Goal: Task Accomplishment & Management: Use online tool/utility

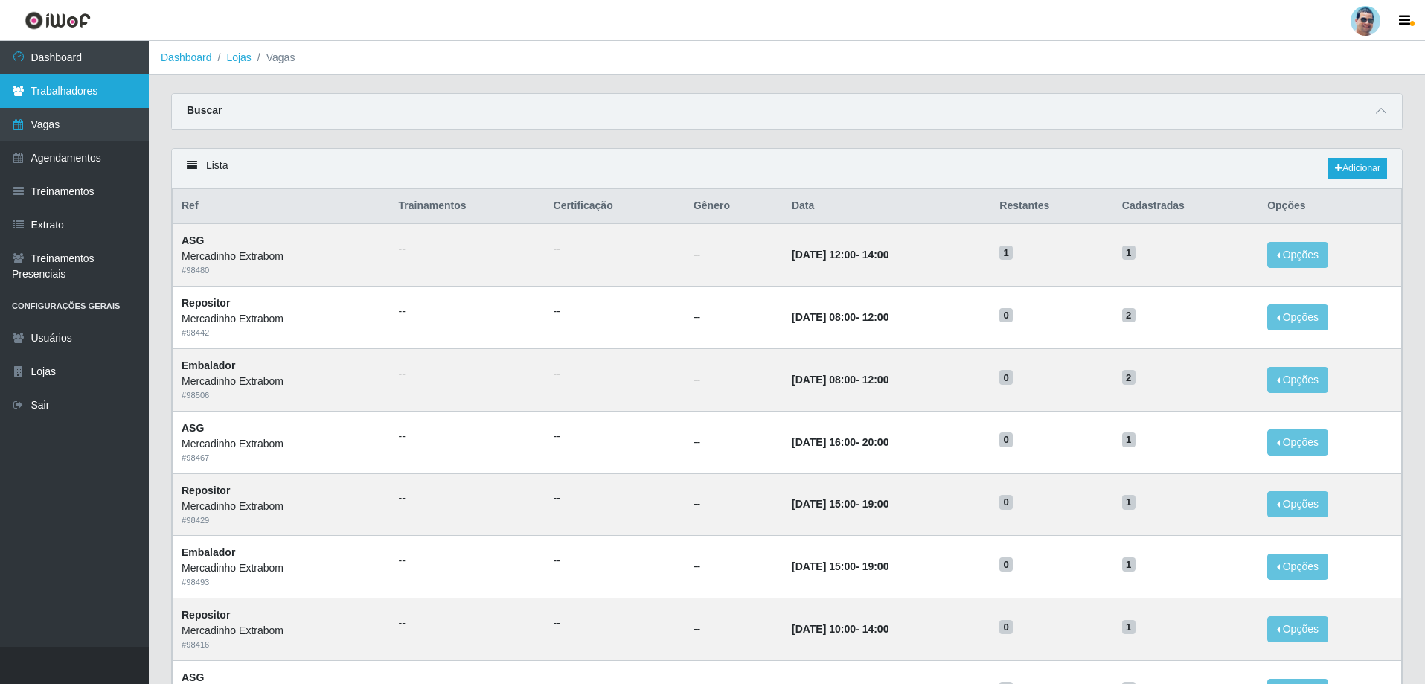
click at [95, 84] on link "Trabalhadores" at bounding box center [74, 90] width 149 height 33
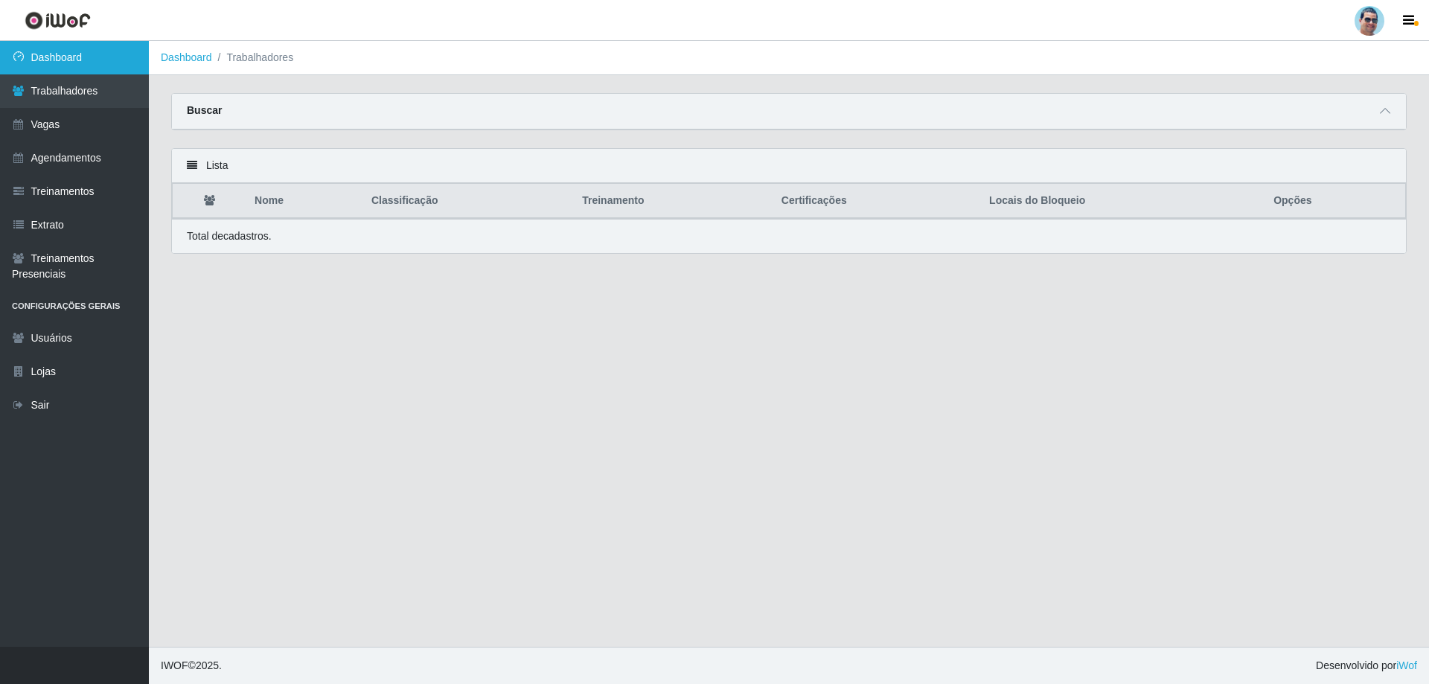
click at [57, 53] on link "Dashboard" at bounding box center [74, 57] width 149 height 33
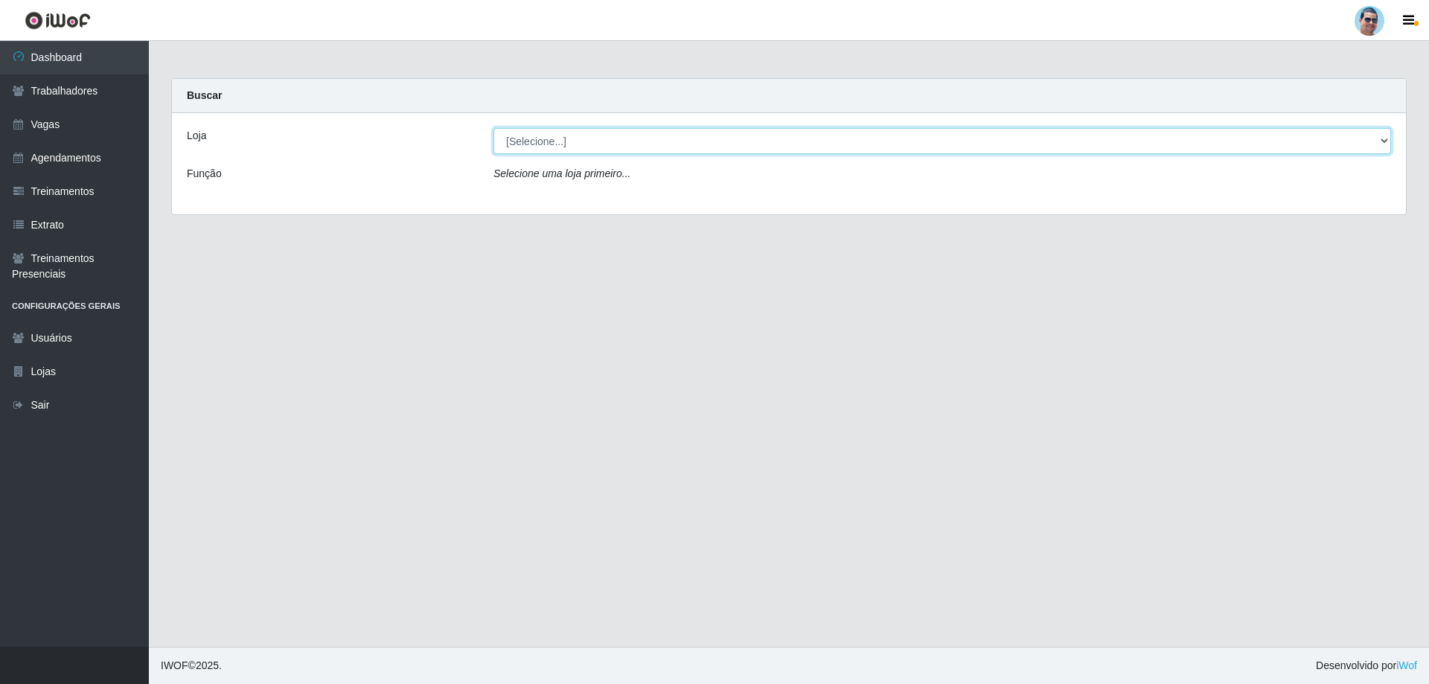
click at [551, 143] on select "[Selecione...] Mercadinho Extrabom" at bounding box center [942, 141] width 898 height 26
select select "175"
click at [493, 128] on select "[Selecione...] Mercadinho Extrabom" at bounding box center [942, 141] width 898 height 26
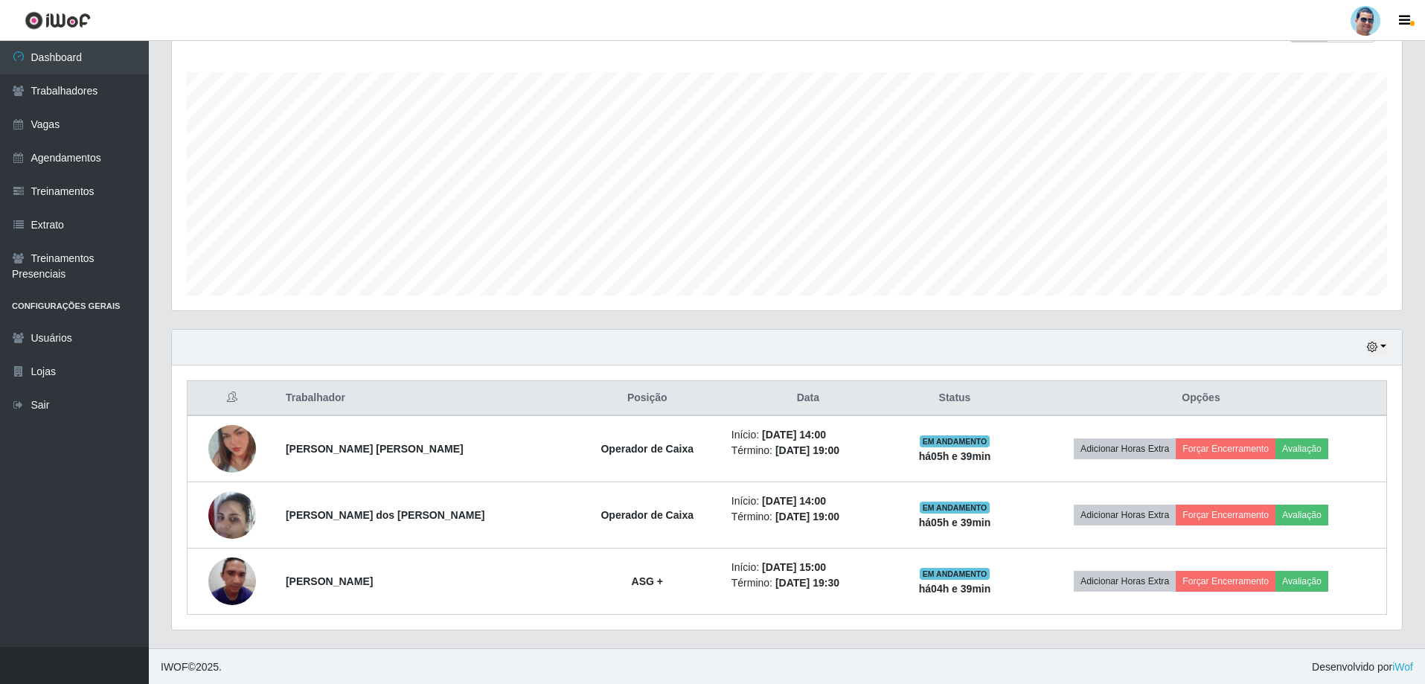
scroll to position [238, 0]
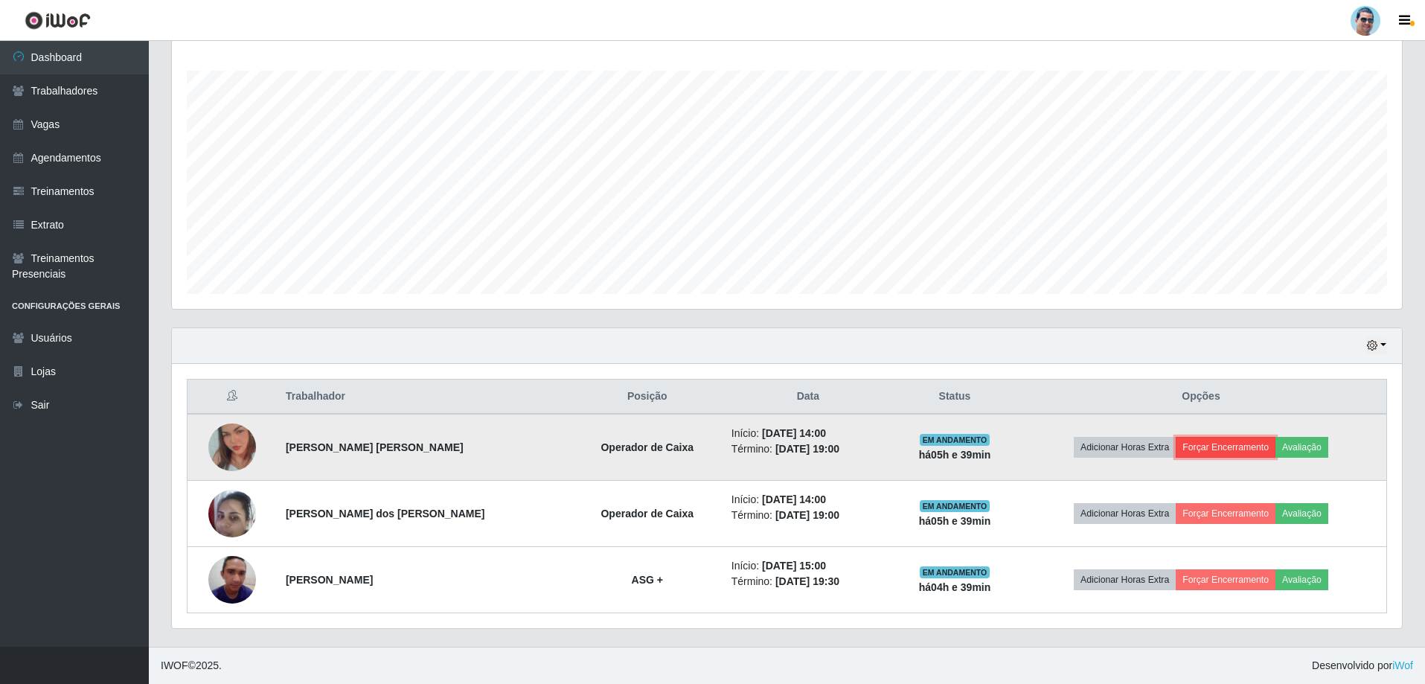
click at [1198, 447] on button "Forçar Encerramento" at bounding box center [1226, 447] width 100 height 21
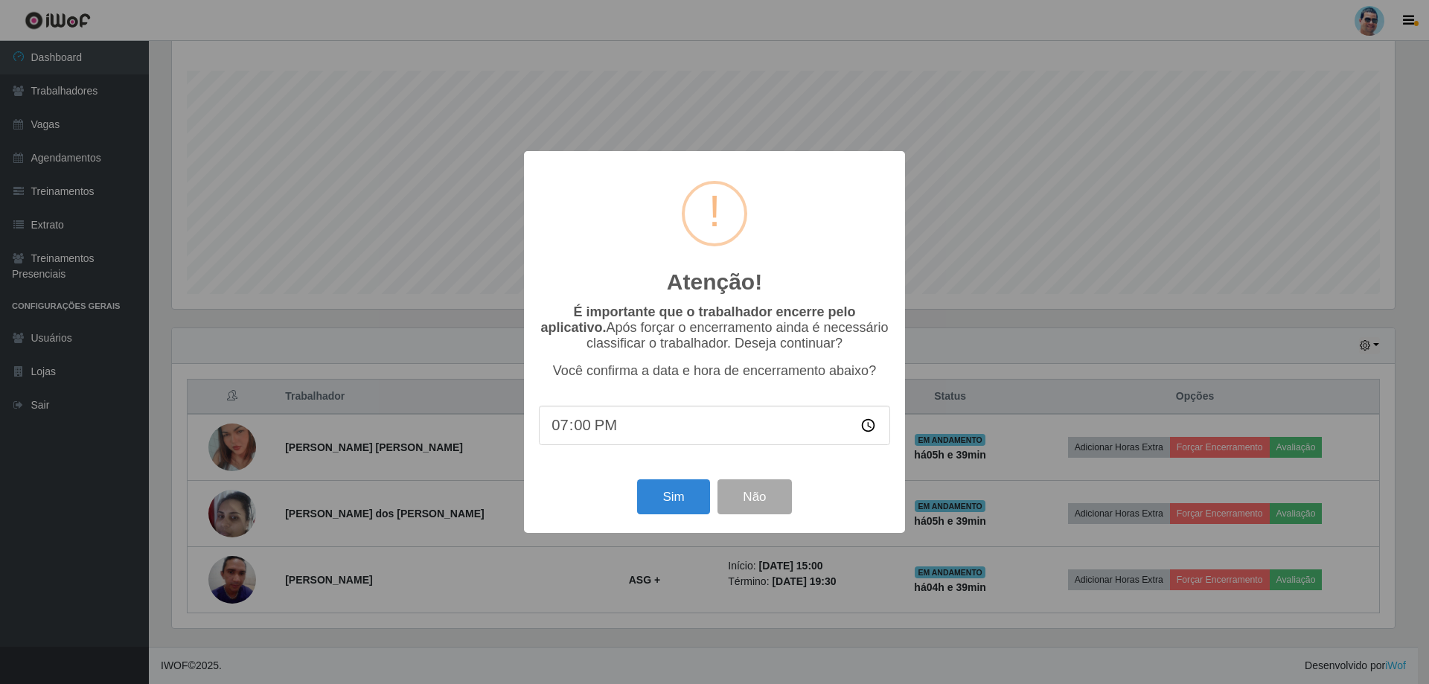
click at [577, 426] on input "19:00" at bounding box center [714, 425] width 351 height 39
type input "19:15"
click at [690, 502] on button "Sim" at bounding box center [673, 496] width 72 height 35
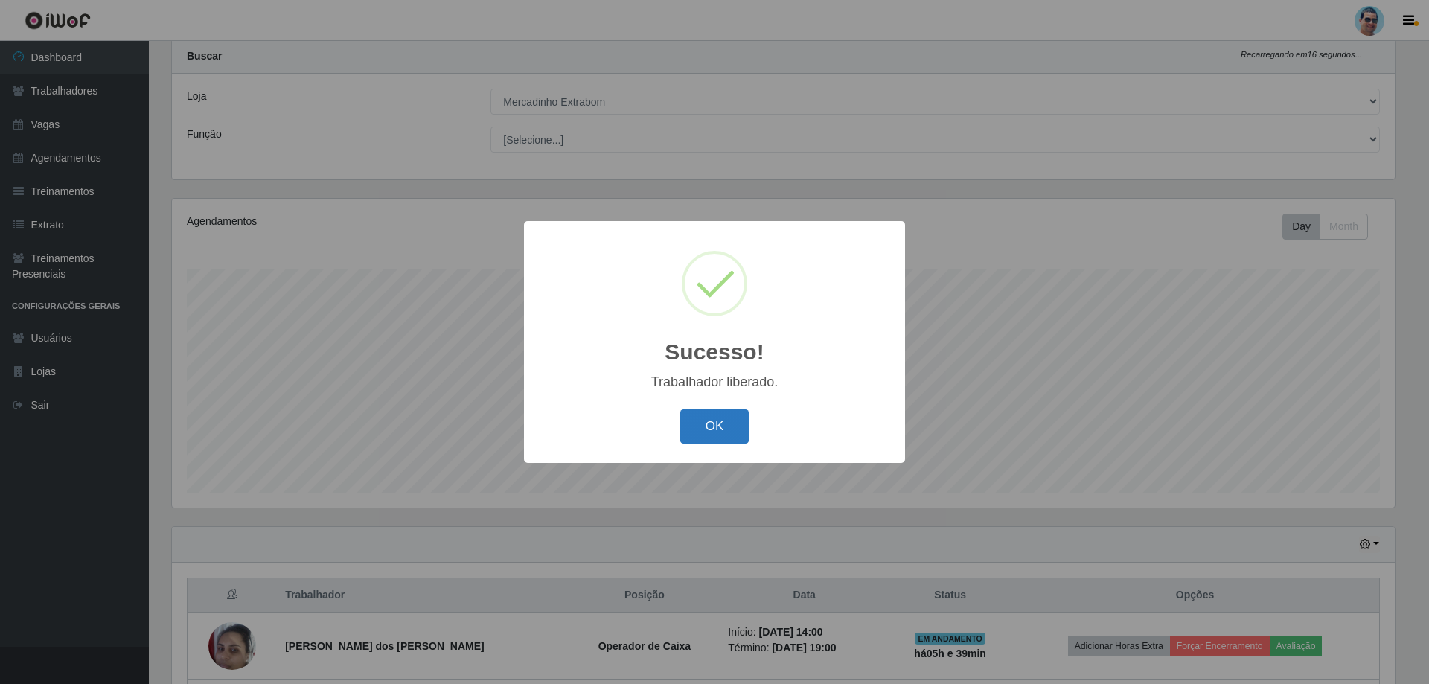
click at [709, 427] on button "OK" at bounding box center [714, 426] width 69 height 35
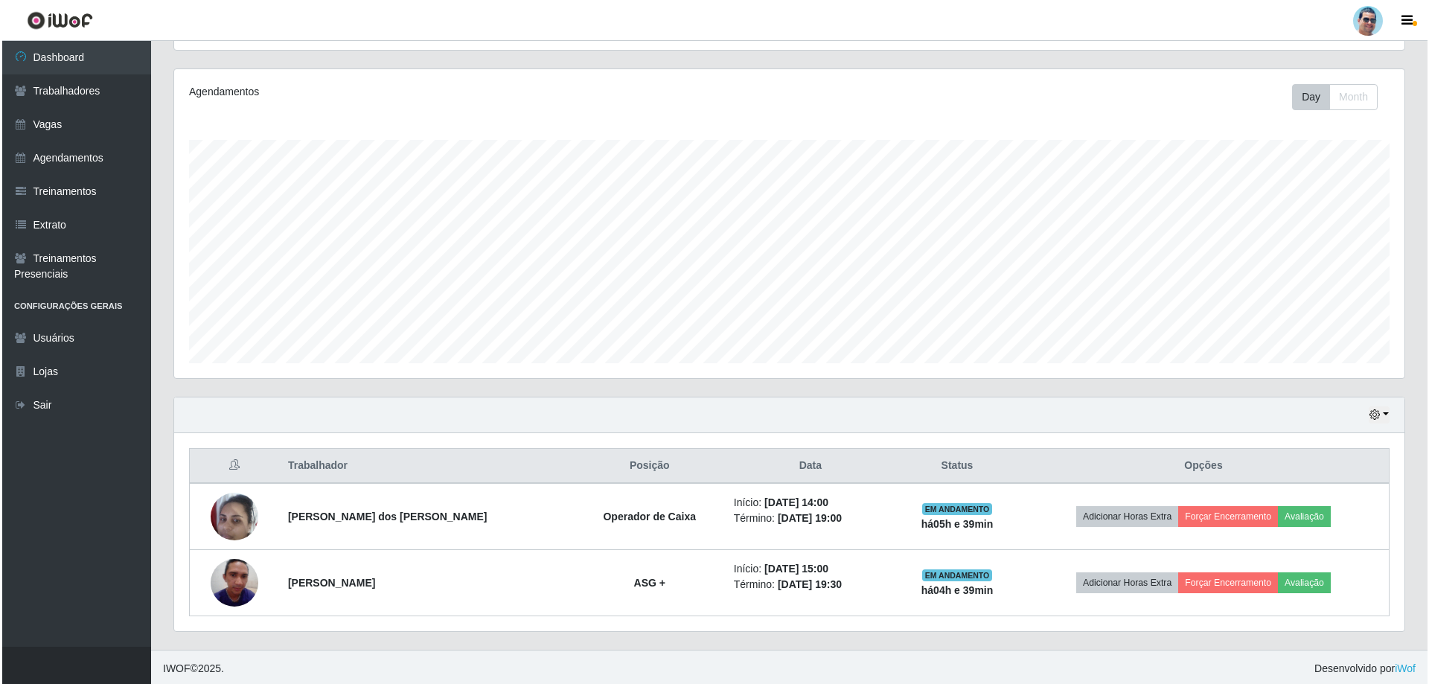
scroll to position [172, 0]
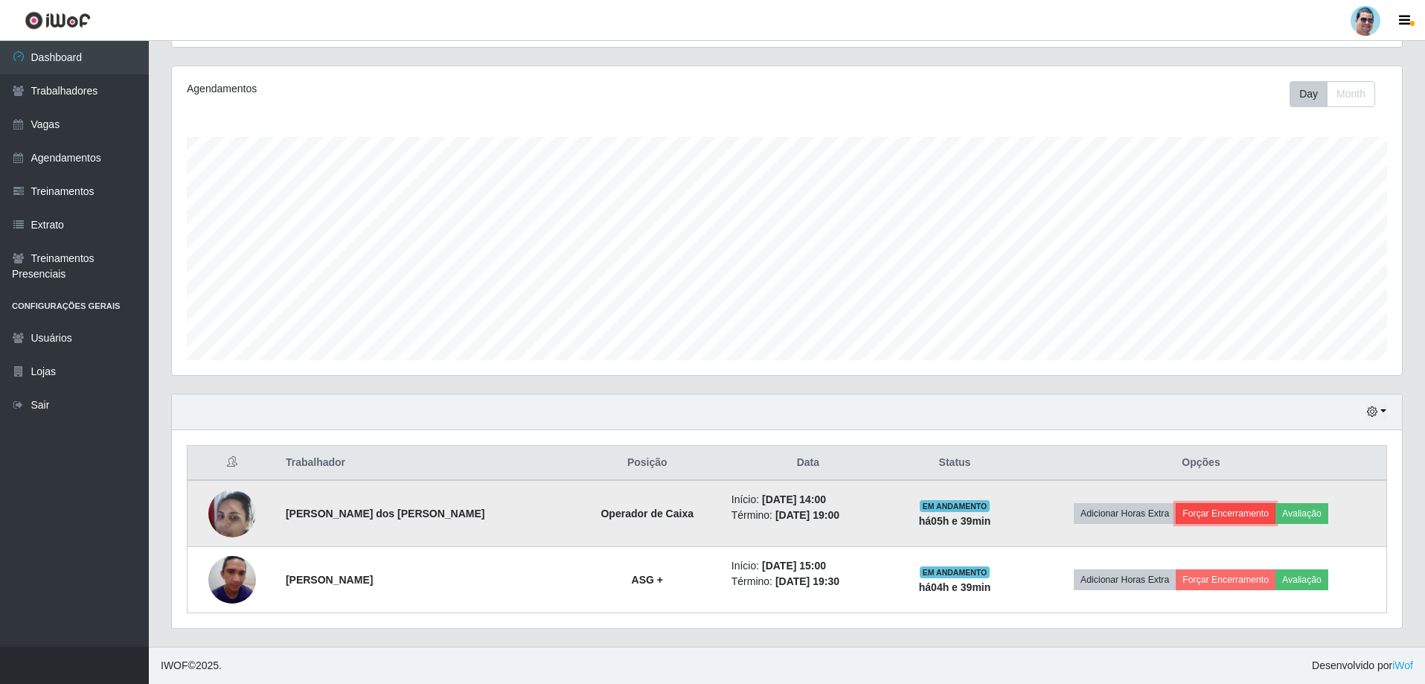
click at [1242, 517] on button "Forçar Encerramento" at bounding box center [1226, 513] width 100 height 21
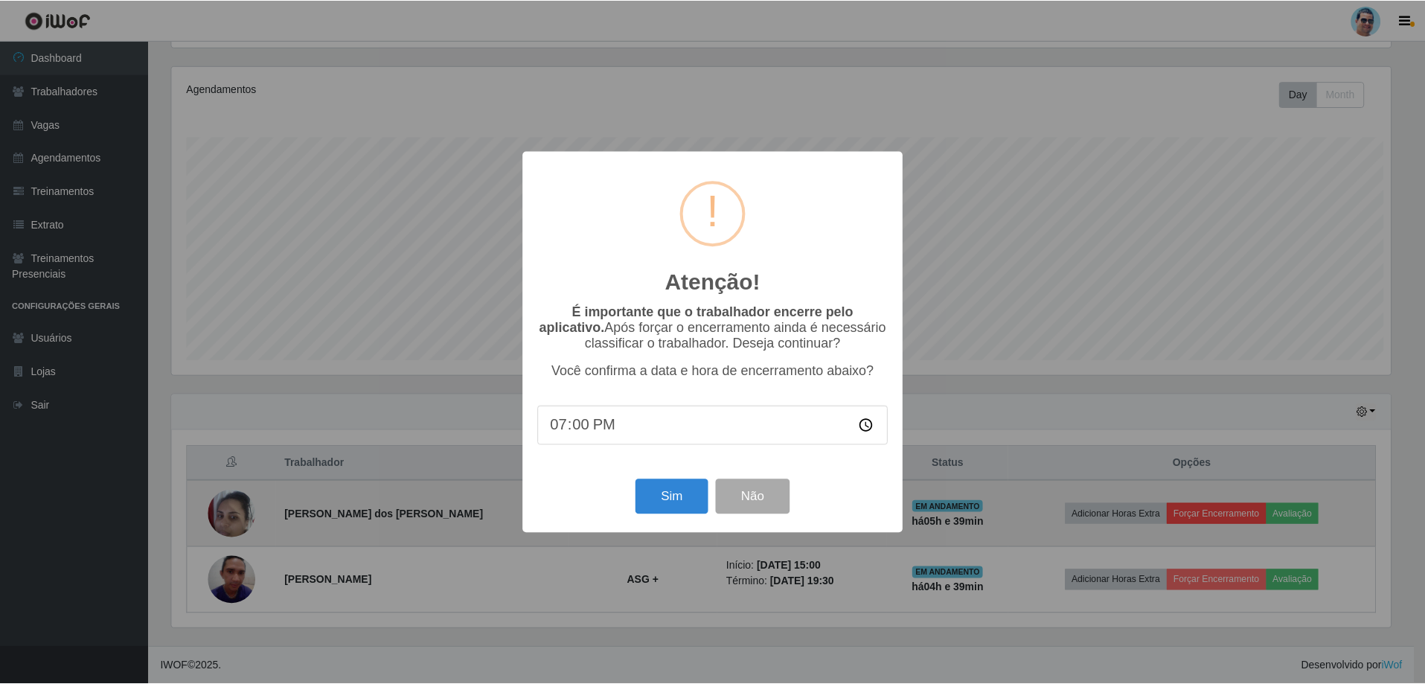
scroll to position [309, 1223]
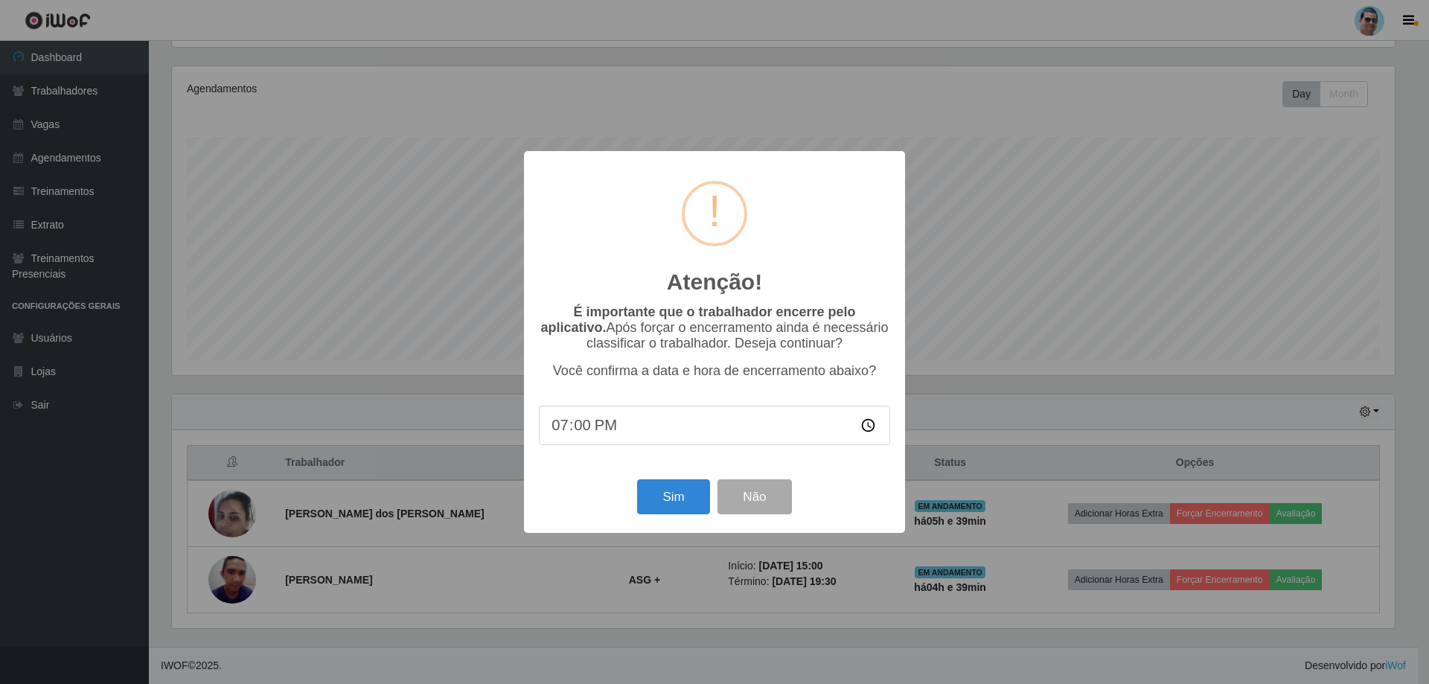
click at [587, 435] on input "19:00" at bounding box center [714, 425] width 351 height 39
type input "19:24"
click at [665, 503] on button "Sim" at bounding box center [673, 496] width 72 height 35
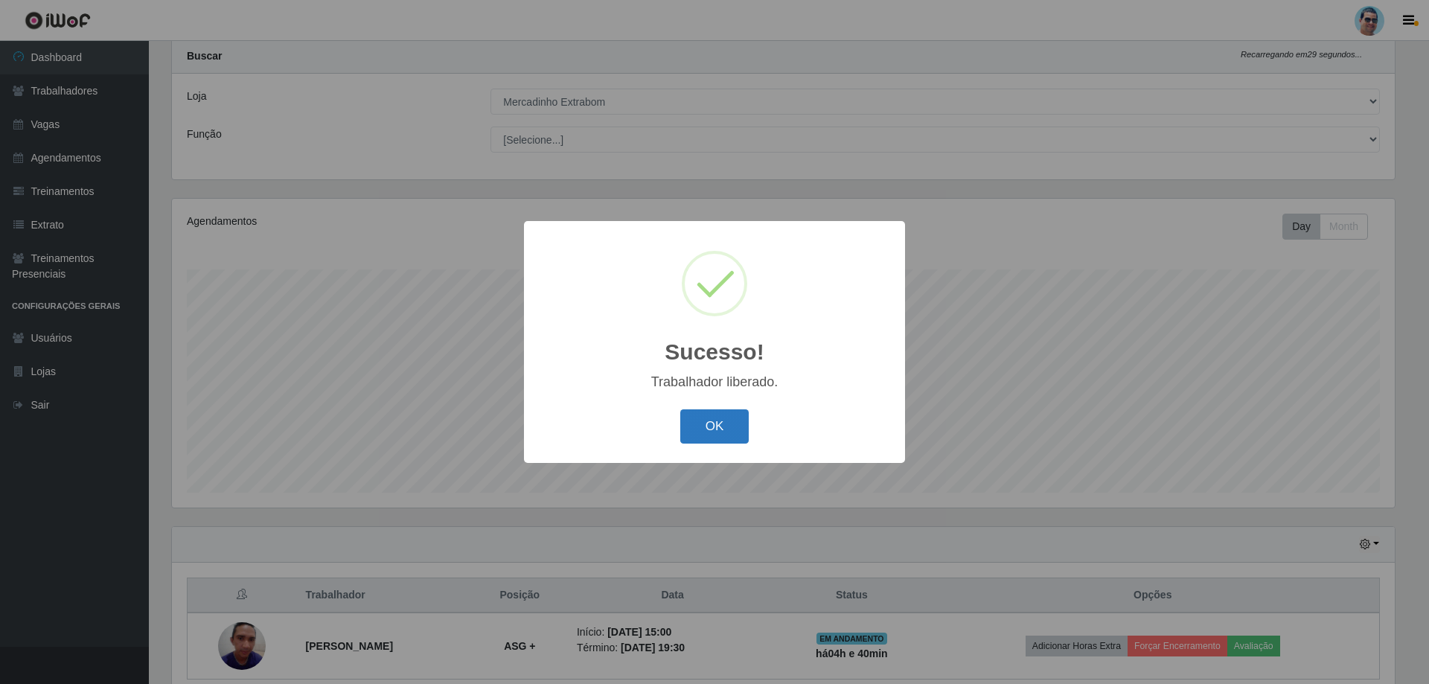
click at [719, 415] on button "OK" at bounding box center [714, 426] width 69 height 35
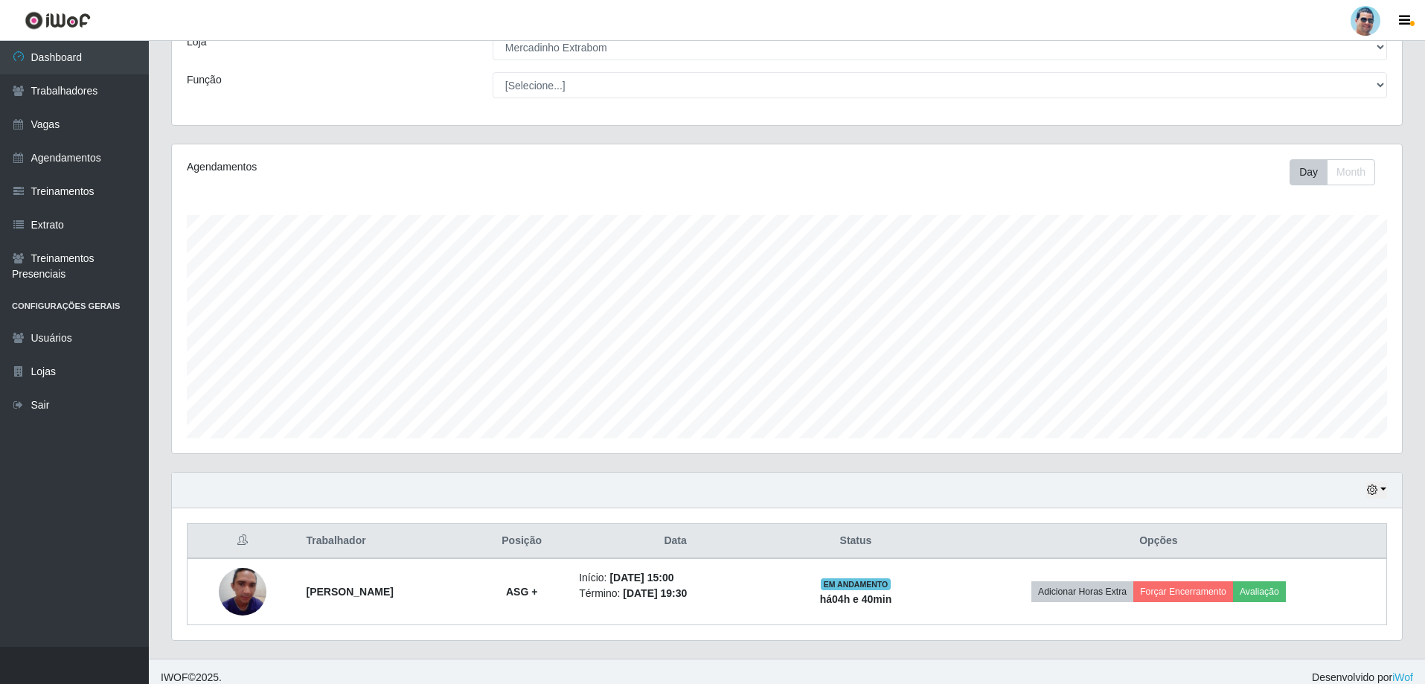
scroll to position [106, 0]
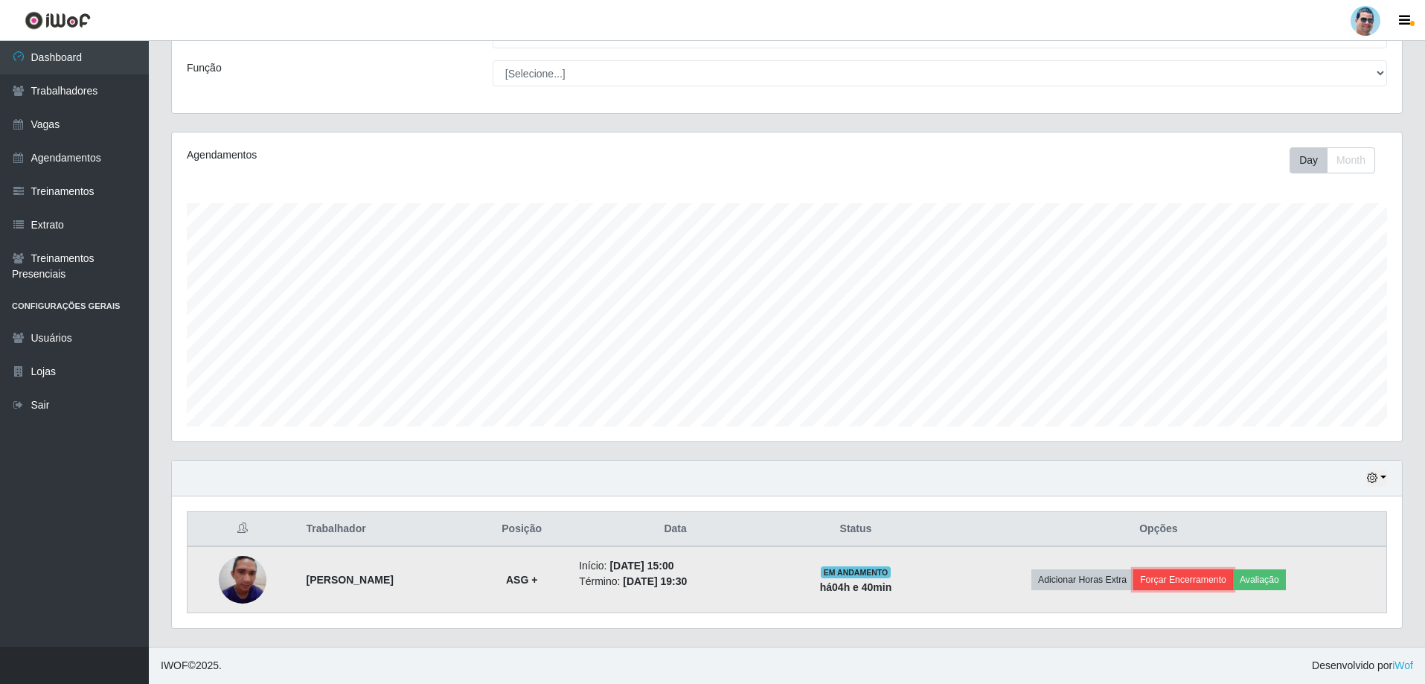
click at [1157, 578] on button "Forçar Encerramento" at bounding box center [1184, 579] width 100 height 21
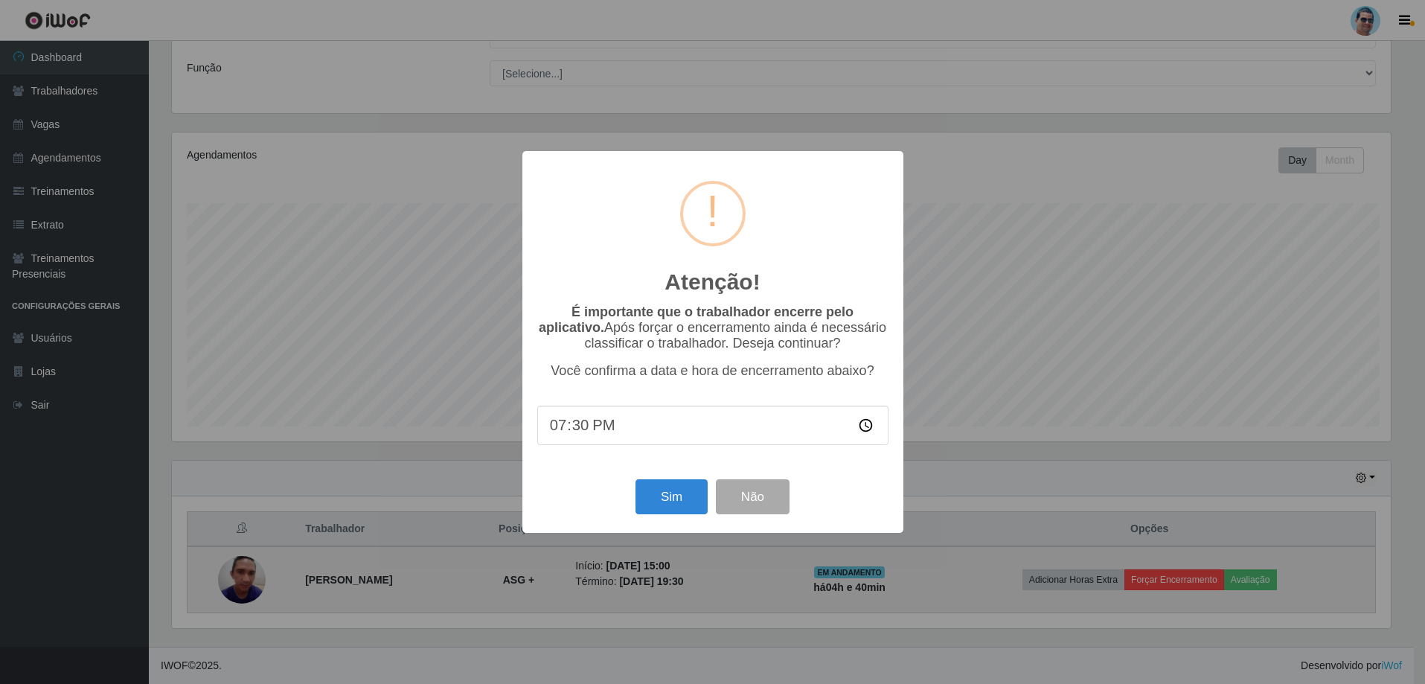
scroll to position [309, 1223]
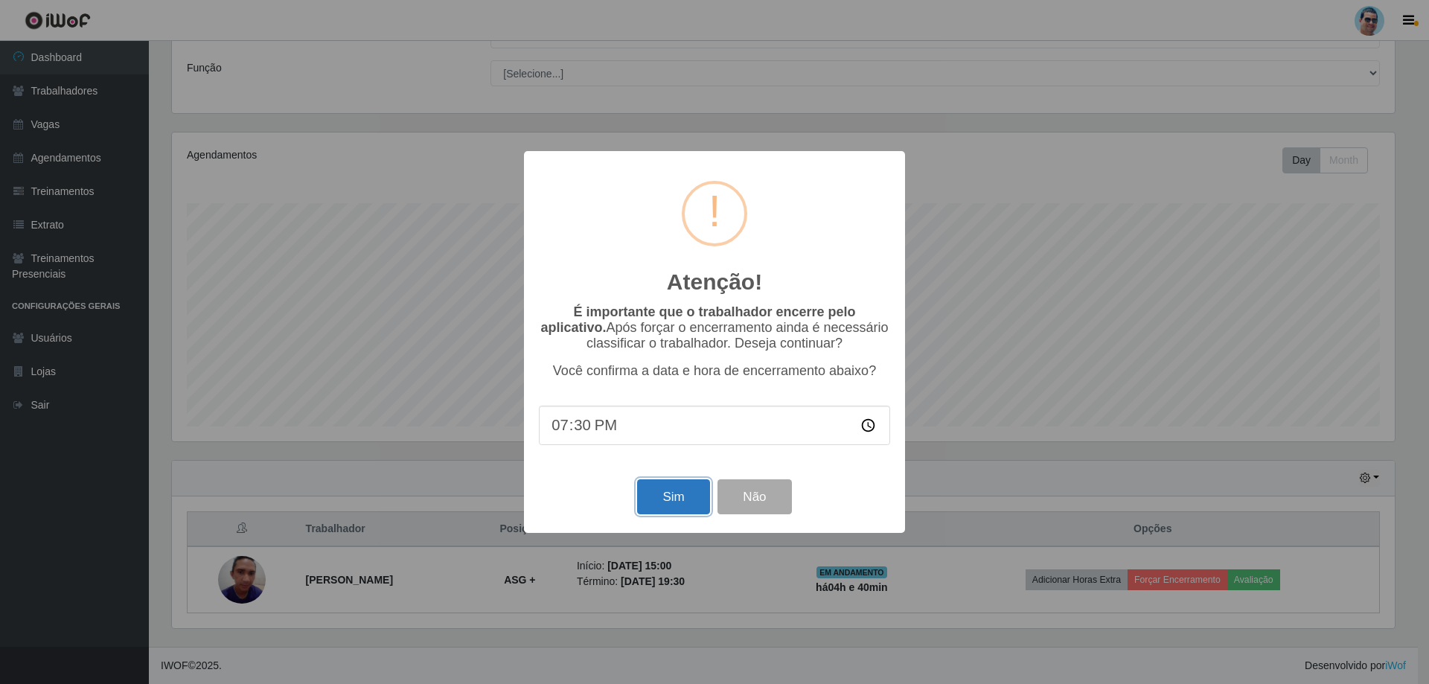
click at [689, 496] on button "Sim" at bounding box center [673, 496] width 72 height 35
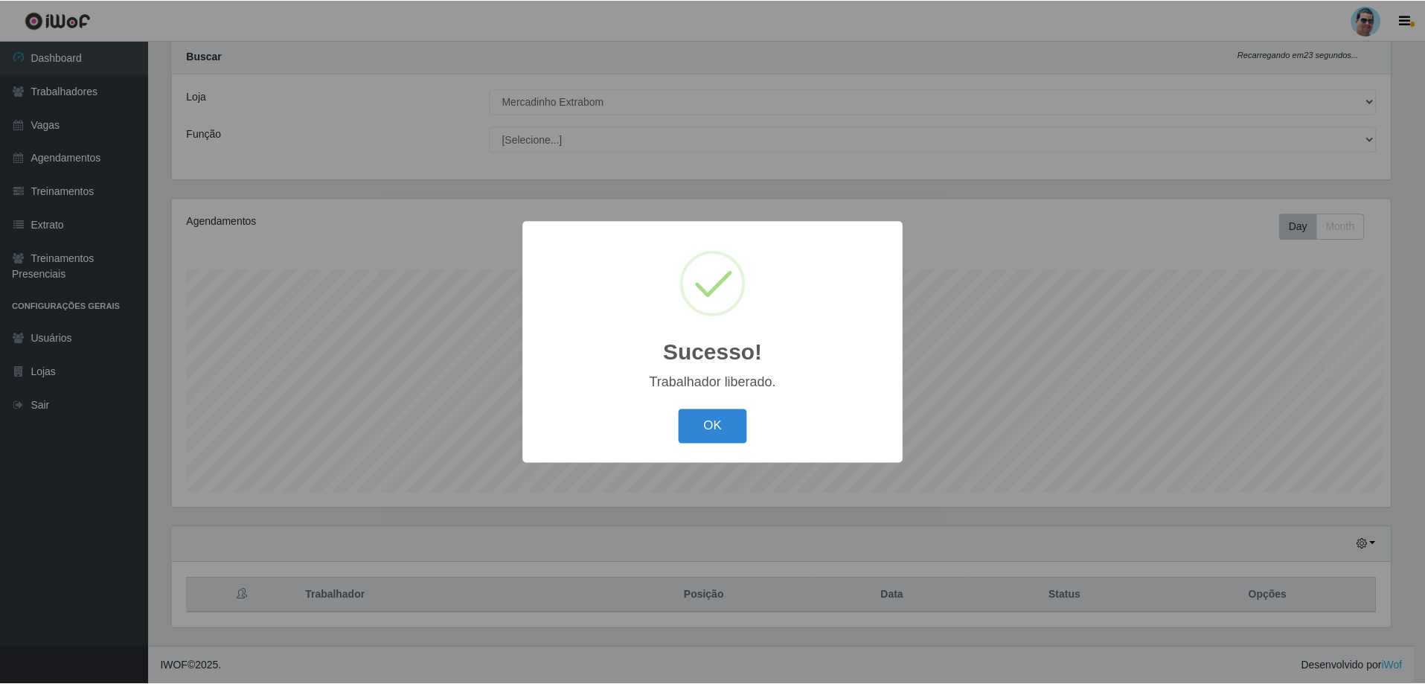
scroll to position [0, 0]
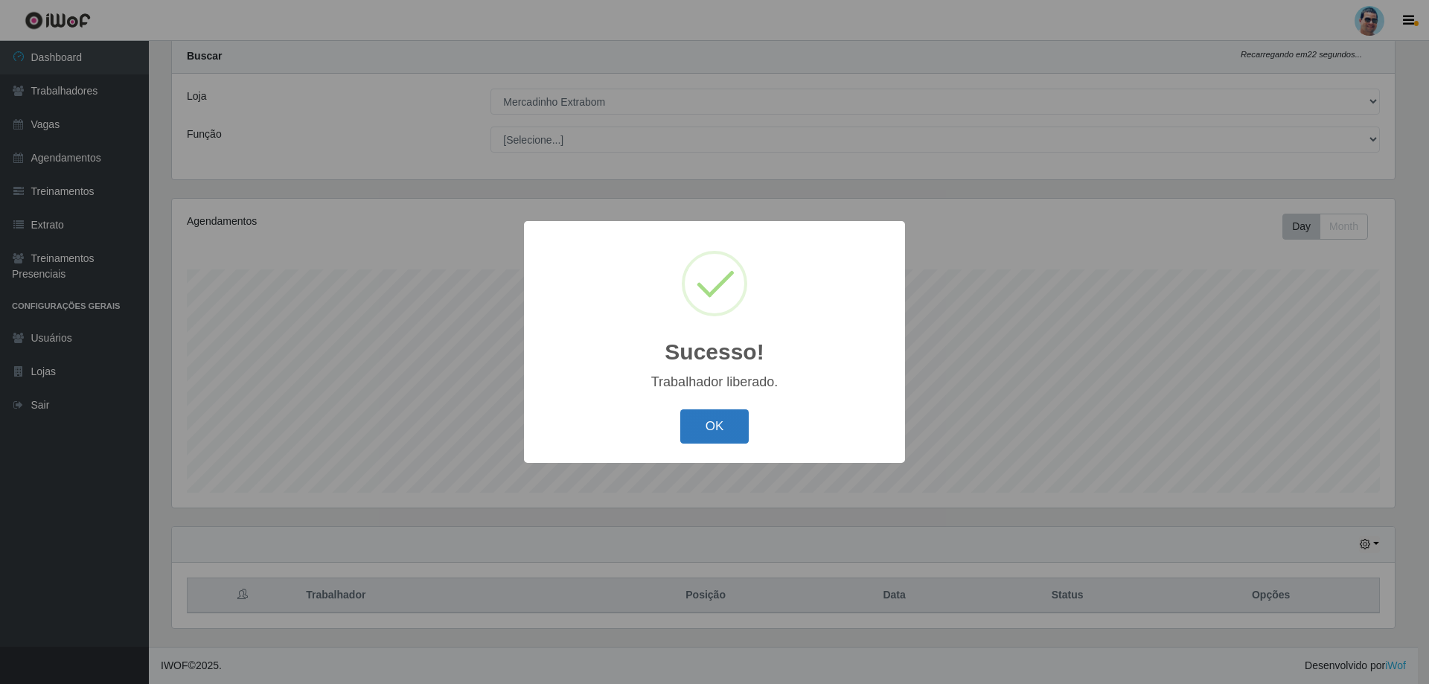
click at [727, 415] on button "OK" at bounding box center [714, 426] width 69 height 35
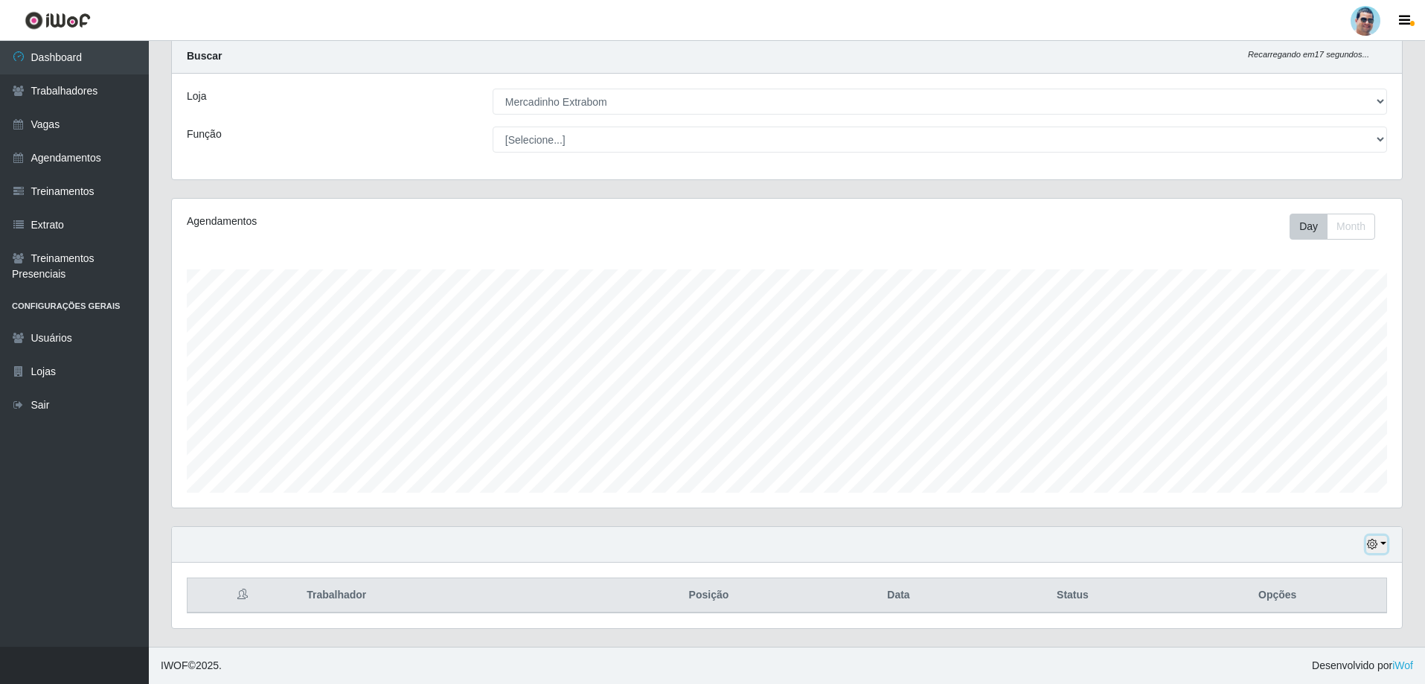
click at [1379, 536] on button "button" at bounding box center [1377, 544] width 21 height 17
click at [1334, 462] on button "3 dias" at bounding box center [1328, 457] width 118 height 31
